Goal: Task Accomplishment & Management: Manage account settings

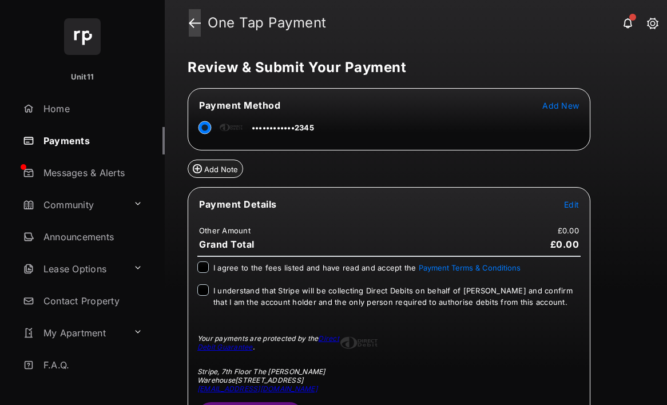
click at [192, 23] on link at bounding box center [195, 22] width 12 height 27
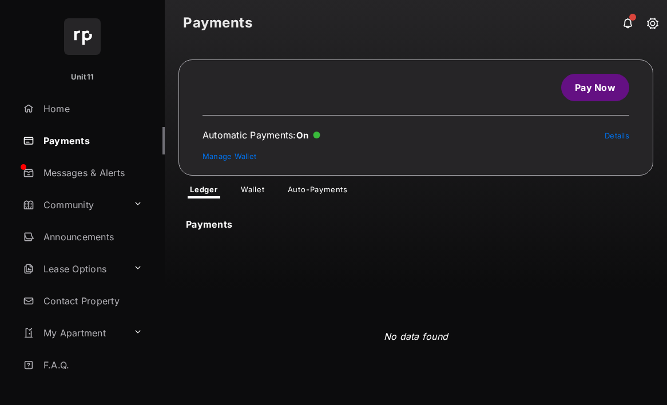
click at [255, 201] on div "Payments No data found" at bounding box center [416, 324] width 502 height 253
click at [255, 194] on link "Wallet" at bounding box center [253, 192] width 42 height 14
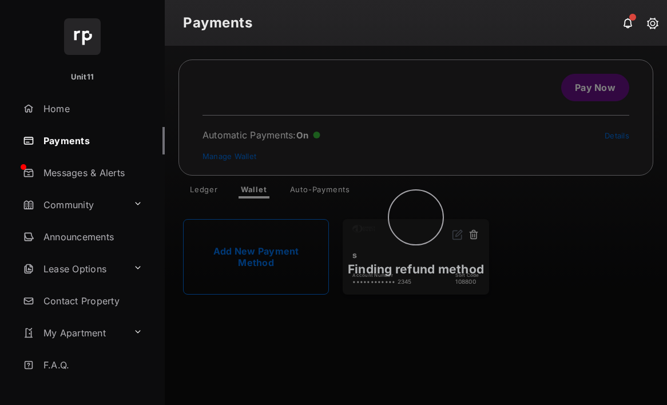
click at [476, 233] on div "Finding refund method" at bounding box center [416, 225] width 502 height 359
click at [472, 234] on div "Finding refund method" at bounding box center [416, 225] width 502 height 359
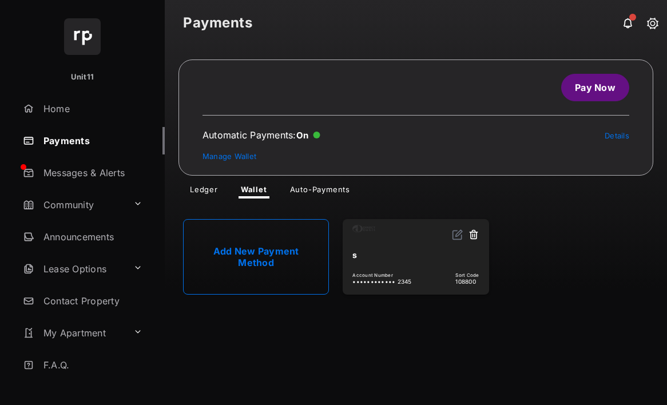
click at [472, 234] on button at bounding box center [473, 235] width 11 height 13
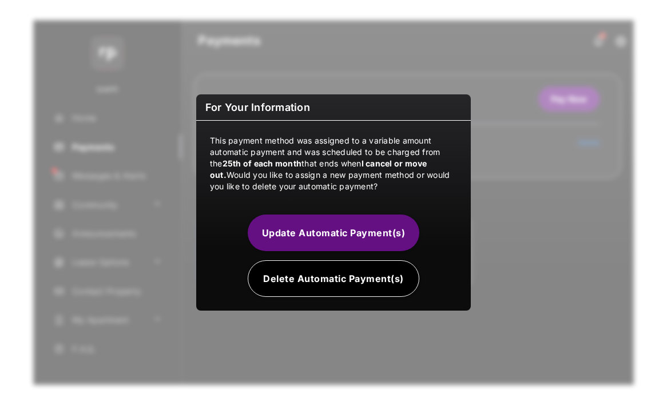
click at [332, 284] on button "Delete Automatic Payment(s)" at bounding box center [334, 278] width 172 height 37
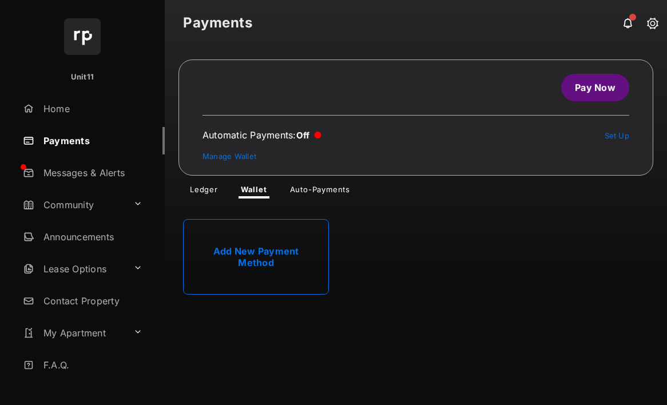
click at [250, 202] on section "Add New Payment Method" at bounding box center [416, 256] width 502 height 117
click at [326, 193] on link "Auto-Payments" at bounding box center [320, 192] width 78 height 14
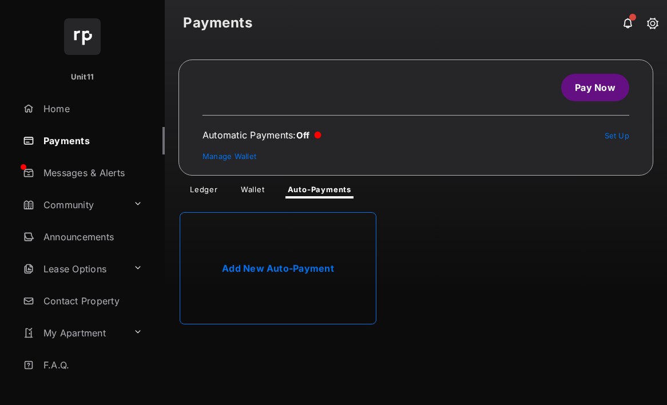
click at [225, 190] on link "Ledger" at bounding box center [204, 192] width 46 height 14
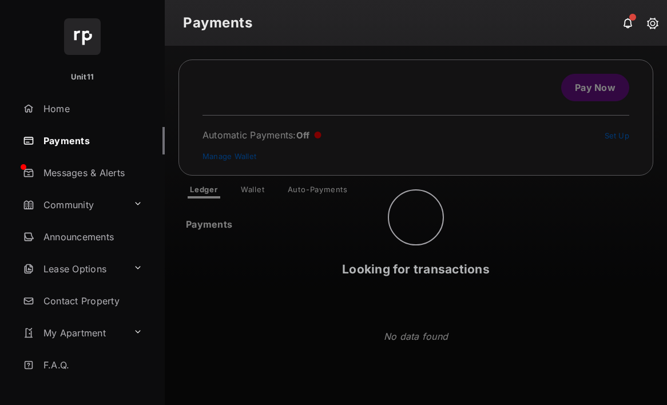
click at [266, 193] on div "Looking for transactions" at bounding box center [416, 225] width 502 height 359
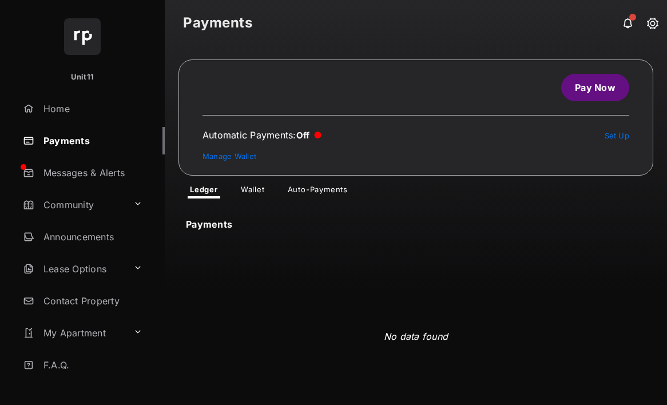
click at [260, 191] on link "Wallet" at bounding box center [253, 192] width 42 height 14
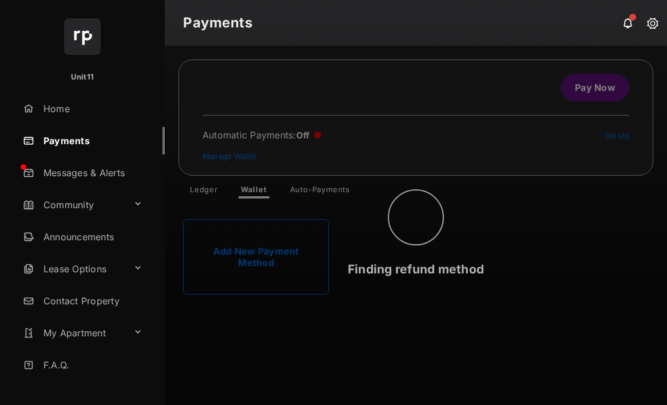
click at [245, 236] on div "Finding refund method" at bounding box center [416, 225] width 502 height 359
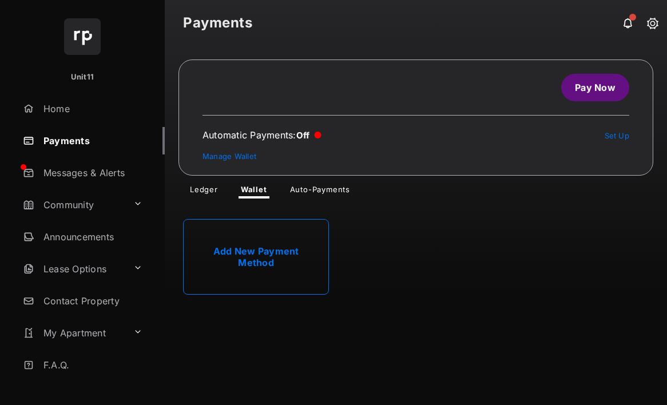
click at [271, 267] on link "Add New Payment Method" at bounding box center [256, 256] width 146 height 75
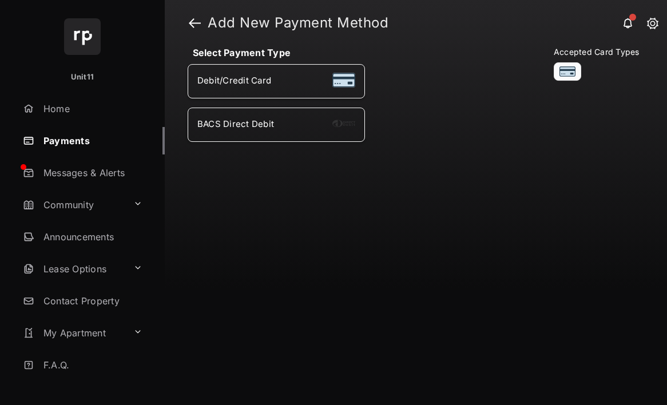
click at [288, 132] on div "BACS Direct Debit" at bounding box center [276, 124] width 158 height 15
